Goal: Information Seeking & Learning: Learn about a topic

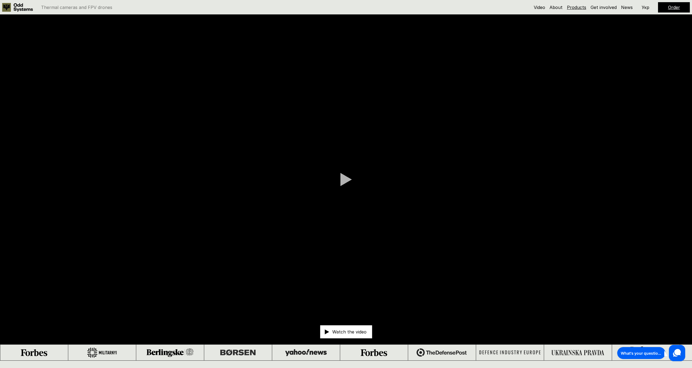
click at [570, 5] on link "Products" at bounding box center [576, 7] width 19 height 5
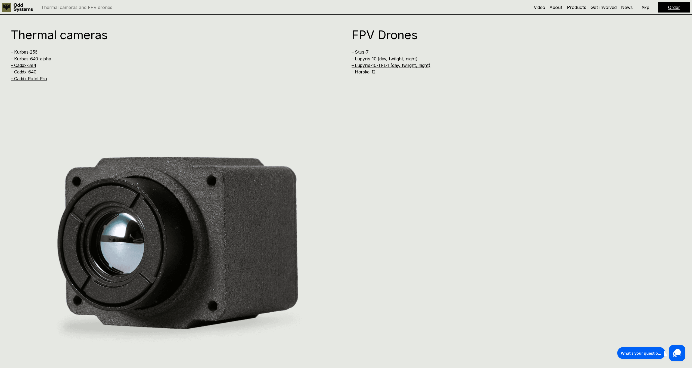
scroll to position [728, 0]
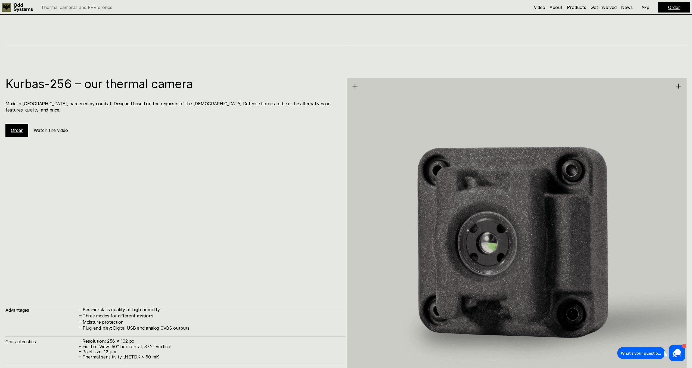
scroll to position [949, 0]
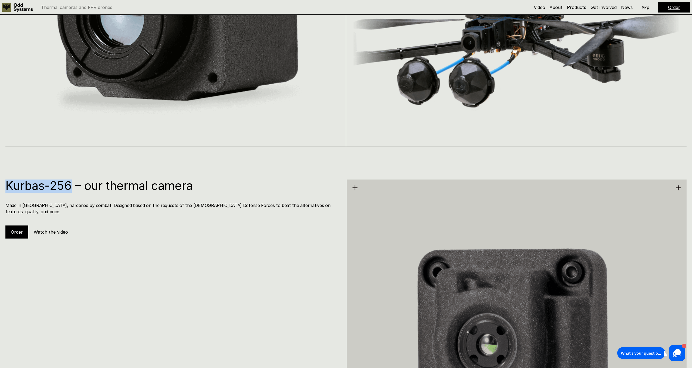
drag, startPoint x: 72, startPoint y: 186, endPoint x: 20, endPoint y: 197, distance: 52.8
click at [7, 185] on h1 "Kurbas-256 – our thermal camera" at bounding box center [172, 185] width 335 height 12
copy h1 "Kurbas-256"
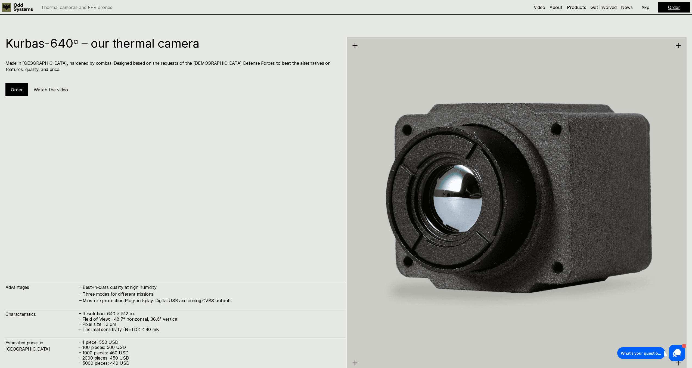
scroll to position [1464, 0]
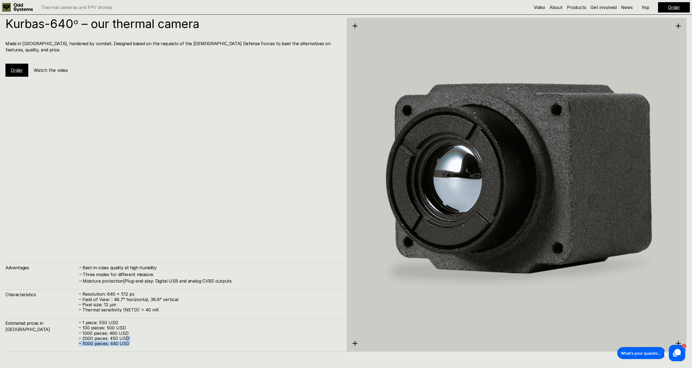
drag, startPoint x: 134, startPoint y: 345, endPoint x: 126, endPoint y: 337, distance: 11.5
click at [126, 337] on div "– 1 piece: 550 USD – 100 pieces: 500 USD – 1000 pieces: 460 USD – 2000 pieces: …" at bounding box center [209, 333] width 261 height 26
click at [170, 311] on p "– Thermal sensitivity (NETD): < 40 mK" at bounding box center [209, 309] width 261 height 5
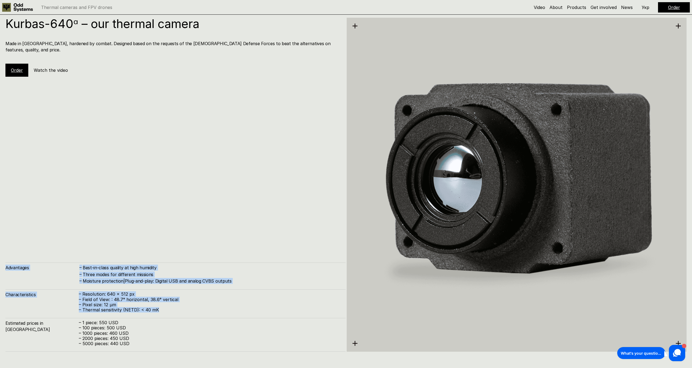
drag, startPoint x: 153, startPoint y: 310, endPoint x: 3, endPoint y: 266, distance: 155.6
click at [3, 266] on div "Kurbas-640ᵅ – our thermal camera Made in Ukraine, hardened by combat. Designed …" at bounding box center [346, 184] width 692 height 368
copy div "Advantages – Best-in-class quality at high humidity – Three modes for different…"
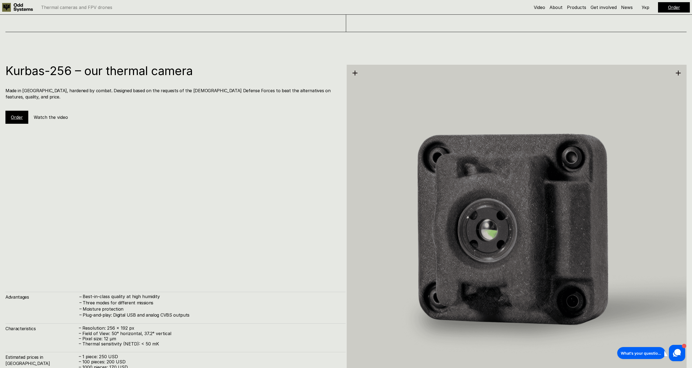
scroll to position [1024, 0]
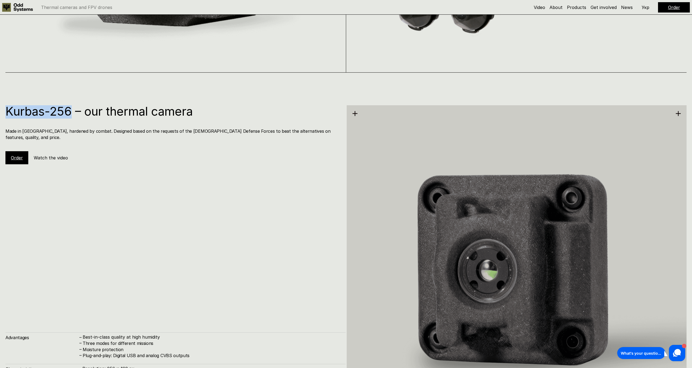
drag, startPoint x: 70, startPoint y: 111, endPoint x: 7, endPoint y: 112, distance: 63.1
click at [7, 112] on h1 "Kurbas-256 – our thermal camera" at bounding box center [172, 111] width 335 height 12
click at [241, 192] on div "Kurbas-256 – our thermal camera Made in Ukraine, hardened by combat. Designed b…" at bounding box center [175, 264] width 340 height 319
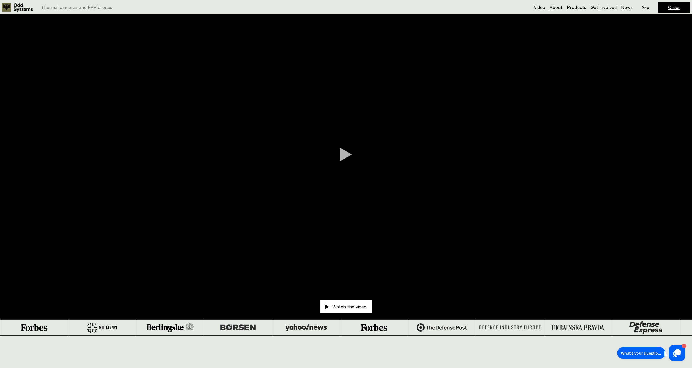
scroll to position [0, 0]
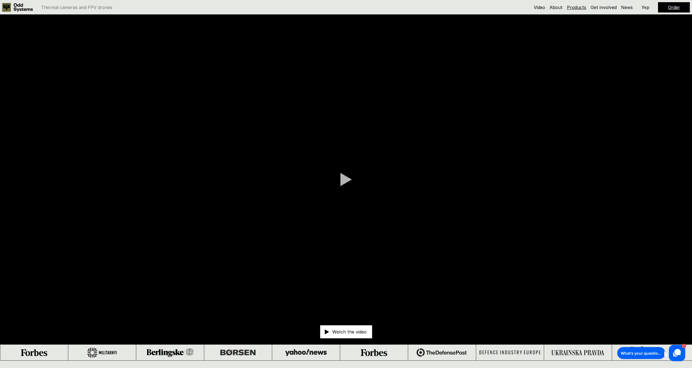
click at [581, 7] on link "Products" at bounding box center [576, 7] width 19 height 5
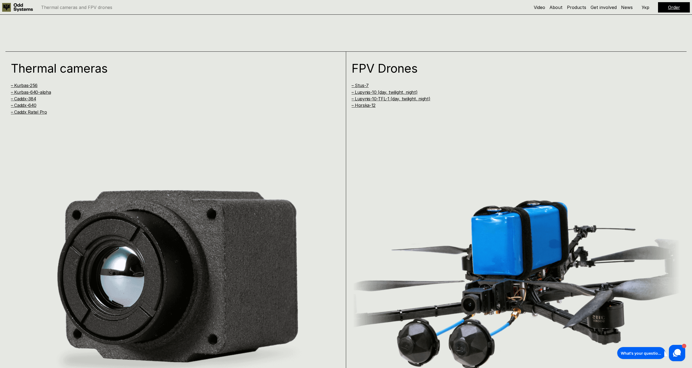
scroll to position [728, 0]
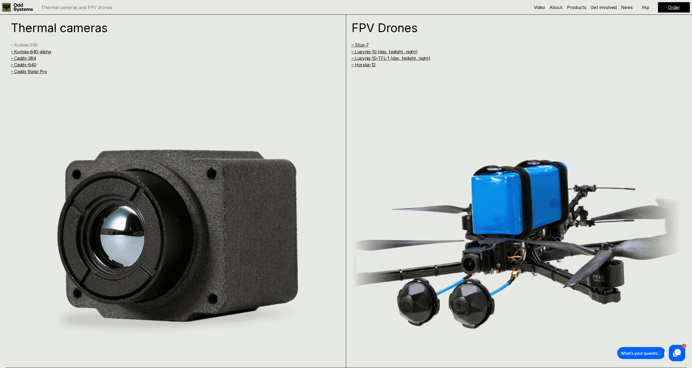
click at [26, 45] on link "– Kurbas-256" at bounding box center [24, 44] width 27 height 5
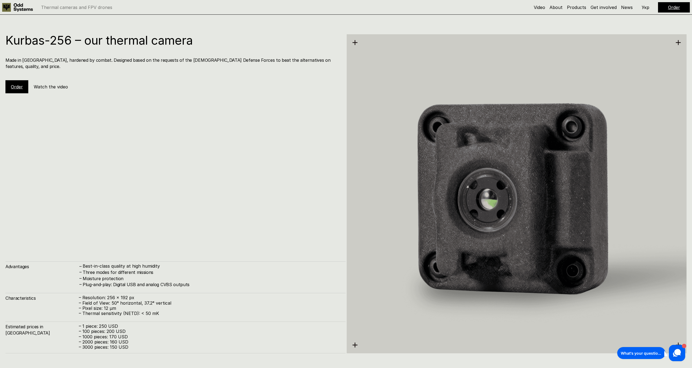
scroll to position [1096, 0]
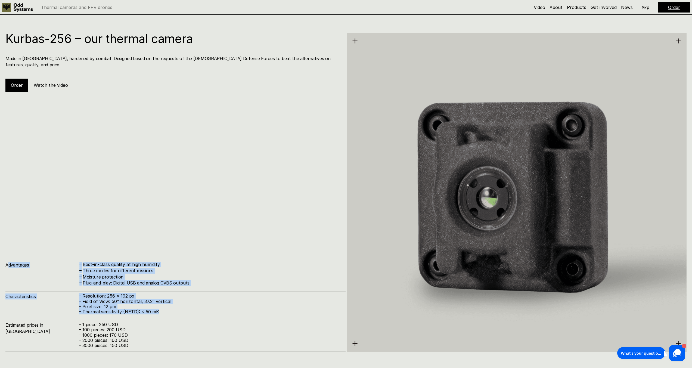
drag, startPoint x: 173, startPoint y: 311, endPoint x: 7, endPoint y: 264, distance: 172.0
click at [7, 264] on div "Advantages – Best-in-class quality at high humidity – Three modes for different…" at bounding box center [175, 306] width 340 height 92
drag, startPoint x: 6, startPoint y: 265, endPoint x: 163, endPoint y: 315, distance: 165.1
click at [163, 315] on div "Advantages – Best-in-class quality at high humidity – Three modes for different…" at bounding box center [175, 306] width 340 height 92
copy div "Advantages – Best-in-class quality at high humidity – Three modes for different…"
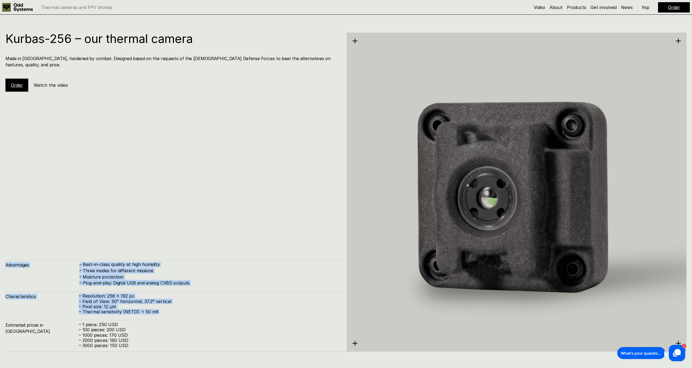
click at [238, 156] on div "Kurbas-256 – our thermal camera Made in Ukraine, hardened by combat. Designed b…" at bounding box center [175, 192] width 340 height 319
